Goal: Task Accomplishment & Management: Manage account settings

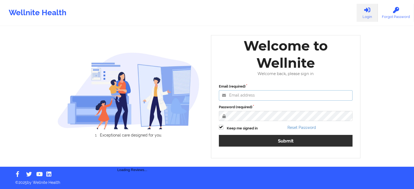
type input "[PERSON_NAME][EMAIL_ADDRESS][PERSON_NAME][DOMAIN_NAME]"
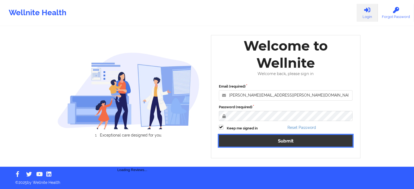
click at [262, 142] on button "Submit" at bounding box center [286, 141] width 134 height 12
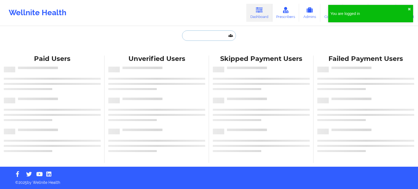
click at [198, 37] on input "text" at bounding box center [209, 35] width 54 height 10
paste input "[EMAIL_ADDRESS][DOMAIN_NAME]"
type input "[EMAIL_ADDRESS][DOMAIN_NAME]"
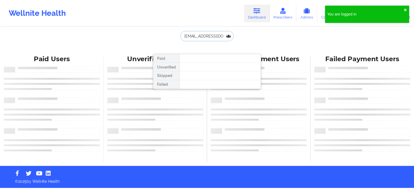
scroll to position [0, 1]
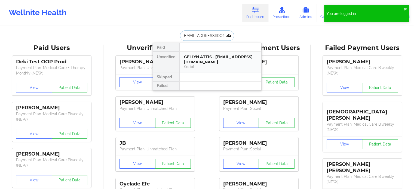
click at [201, 60] on div "GELLYN ATTIS - [EMAIL_ADDRESS][DOMAIN_NAME]" at bounding box center [220, 59] width 73 height 10
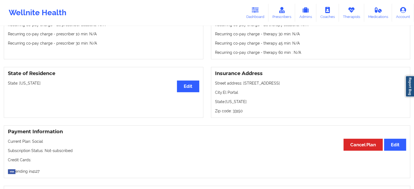
scroll to position [193, 0]
click at [356, 15] on link "Therapists" at bounding box center [351, 13] width 25 height 18
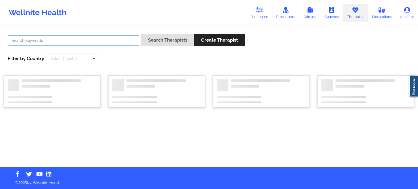
drag, startPoint x: 120, startPoint y: 44, endPoint x: 117, endPoint y: 45, distance: 3.0
click at [120, 44] on input "text" at bounding box center [74, 40] width 132 height 10
paste input "[PERSON_NAME]"
type input "[PERSON_NAME]"
click at [141, 34] on button "Search Therapists" at bounding box center [167, 40] width 53 height 12
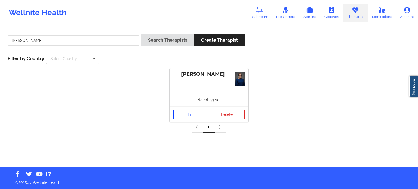
click at [185, 111] on link "Edit" at bounding box center [191, 115] width 36 height 10
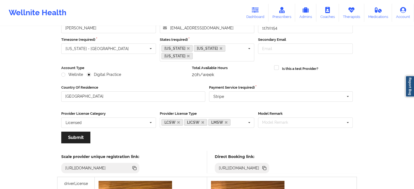
scroll to position [109, 0]
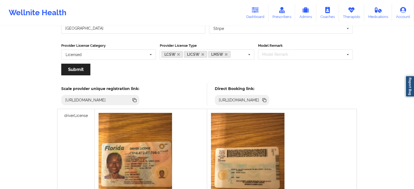
click at [266, 100] on icon at bounding box center [265, 100] width 3 height 3
